Goal: Find specific page/section: Find specific page/section

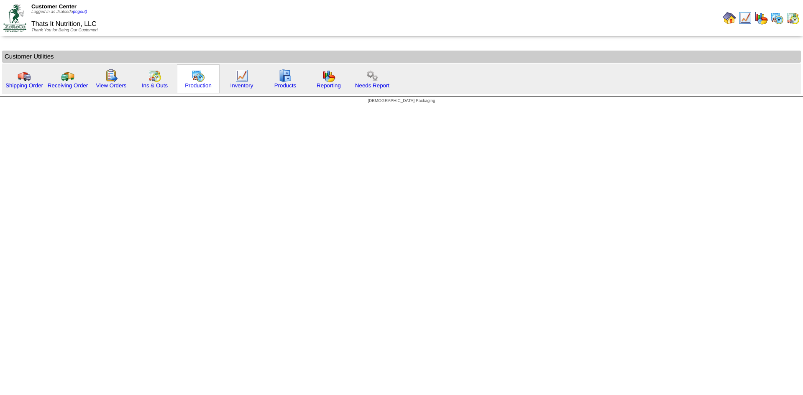
click at [193, 77] on img at bounding box center [197, 75] width 13 height 13
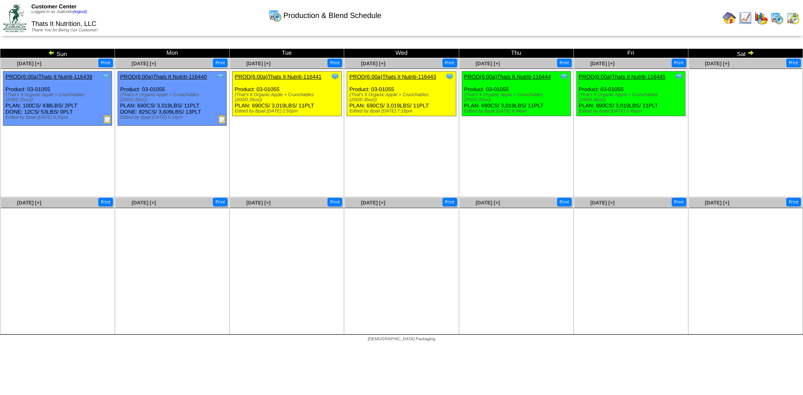
click at [730, 20] on img at bounding box center [728, 17] width 13 height 13
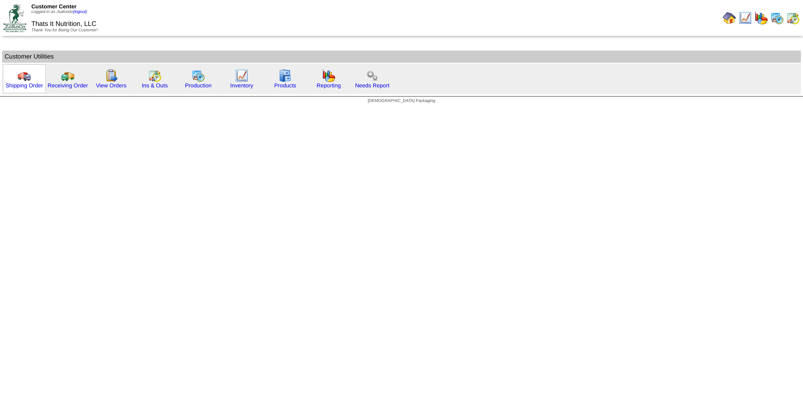
click at [24, 78] on img at bounding box center [24, 75] width 13 height 13
click at [201, 71] on img at bounding box center [197, 75] width 13 height 13
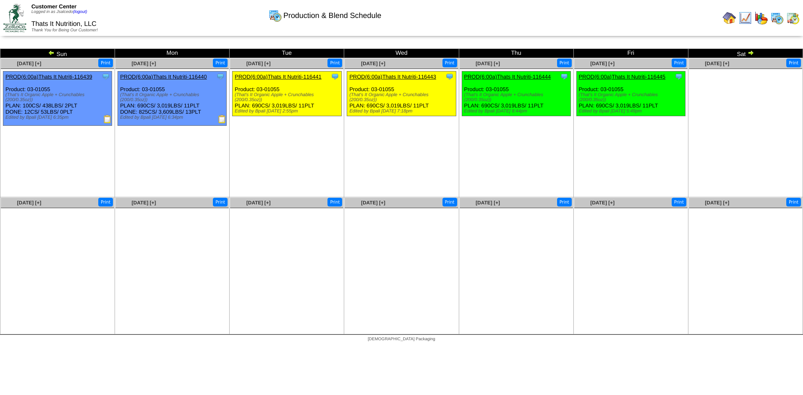
click at [749, 16] on img at bounding box center [744, 17] width 13 height 13
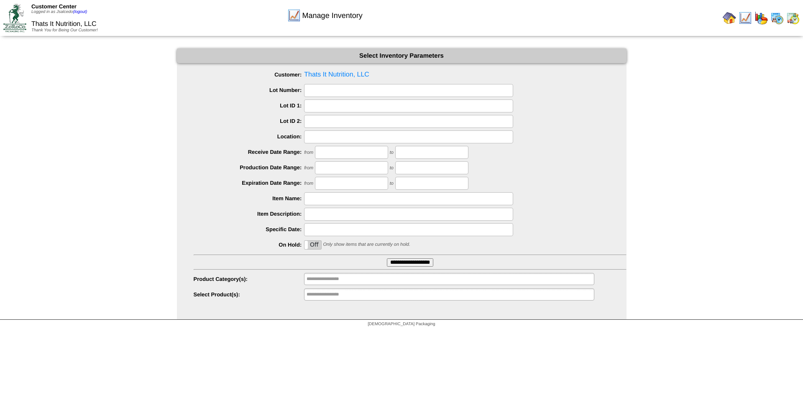
click at [421, 261] on input "**********" at bounding box center [410, 262] width 46 height 8
